Goal: Task Accomplishment & Management: Use online tool/utility

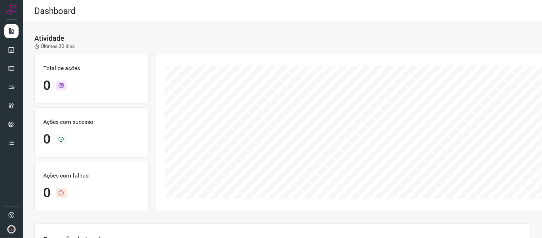
click at [11, 41] on ul at bounding box center [11, 89] width 14 height 130
click at [13, 45] on link at bounding box center [11, 50] width 14 height 14
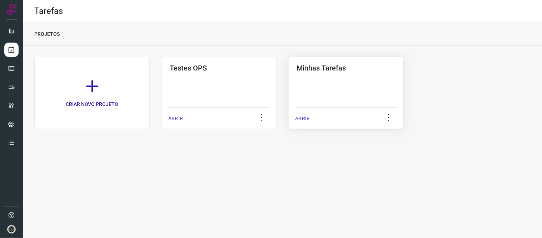
click at [363, 61] on div "Minhas Tarefas" at bounding box center [346, 66] width 101 height 11
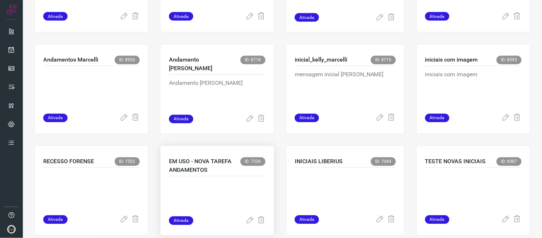
click at [214, 174] on p "EM USO - NOVA TAREFA ANDAMENTOS" at bounding box center [204, 165] width 71 height 17
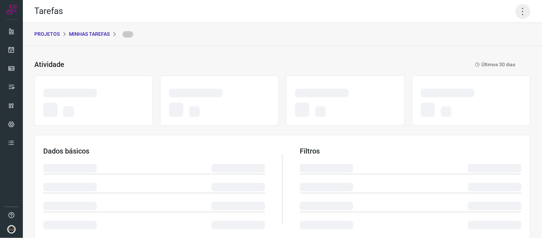
click at [516, 9] on icon at bounding box center [523, 11] width 15 height 15
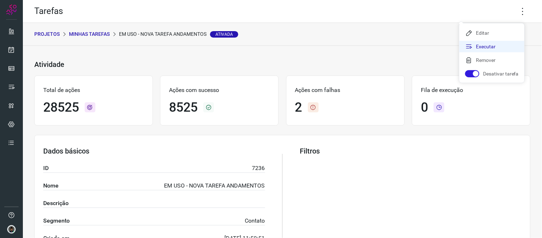
click at [505, 46] on li "Executar" at bounding box center [492, 46] width 65 height 11
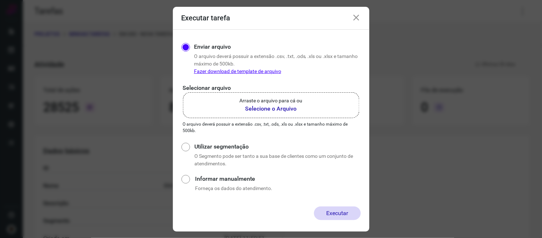
click at [302, 97] on label "Arraste o arquivo para cá ou Selecione o Arquivo" at bounding box center [271, 105] width 177 height 26
click at [0, 0] on input "Arraste o arquivo para cá ou Selecione o Arquivo" at bounding box center [0, 0] width 0 height 0
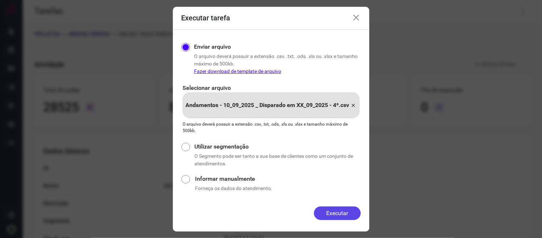
click at [351, 206] on button "Executar" at bounding box center [337, 213] width 47 height 14
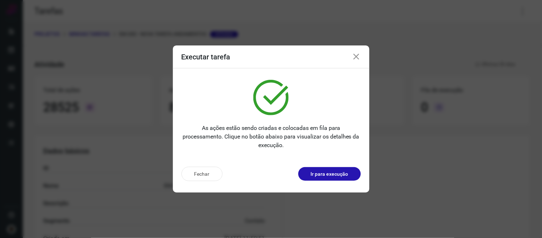
click at [360, 54] on icon at bounding box center [356, 57] width 9 height 9
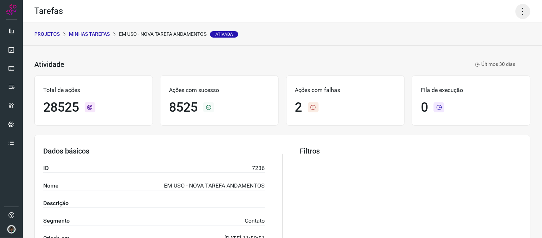
drag, startPoint x: 523, startPoint y: 18, endPoint x: 519, endPoint y: 12, distance: 7.0
click at [520, 14] on icon at bounding box center [523, 11] width 15 height 15
click at [519, 12] on icon at bounding box center [523, 11] width 15 height 15
click at [519, 11] on icon at bounding box center [523, 11] width 15 height 15
click at [505, 41] on li "Executar" at bounding box center [492, 46] width 65 height 11
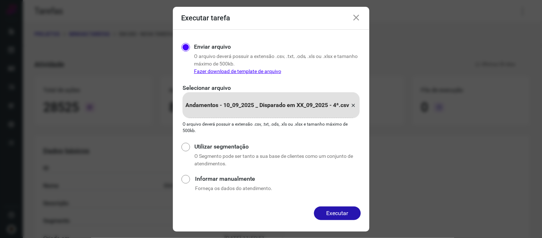
click at [351, 106] on div "Andamentos - 10_09_2025 _ Disparado em XX_09_2025 - 4ª.csv" at bounding box center [271, 105] width 177 height 26
click at [0, 0] on input "Andamentos - 10_09_2025 _ Disparado em XX_09_2025 - 4ª.csv" at bounding box center [0, 0] width 0 height 0
click at [350, 215] on button "Executar" at bounding box center [337, 213] width 47 height 14
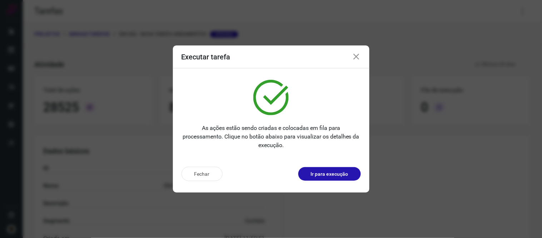
click at [359, 64] on div "Executar tarefa" at bounding box center [271, 56] width 197 height 23
click at [353, 55] on icon at bounding box center [356, 57] width 9 height 9
